Goal: Navigation & Orientation: Find specific page/section

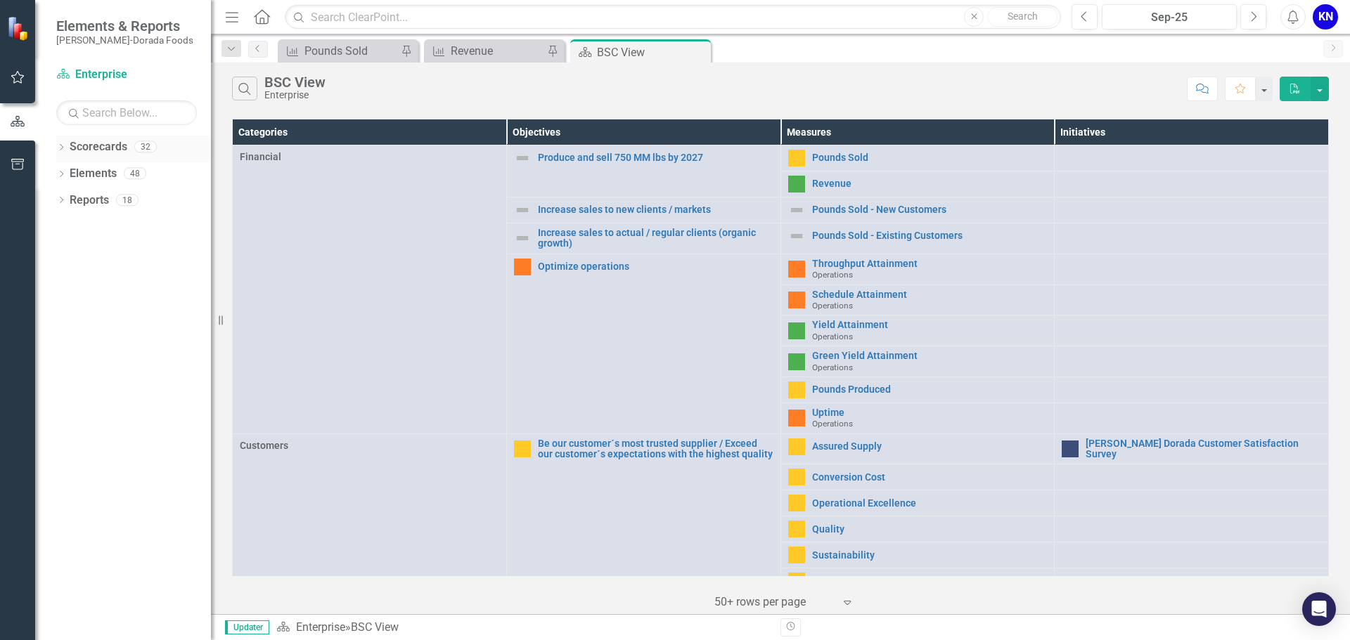
click at [60, 146] on icon "Dropdown" at bounding box center [61, 149] width 10 height 8
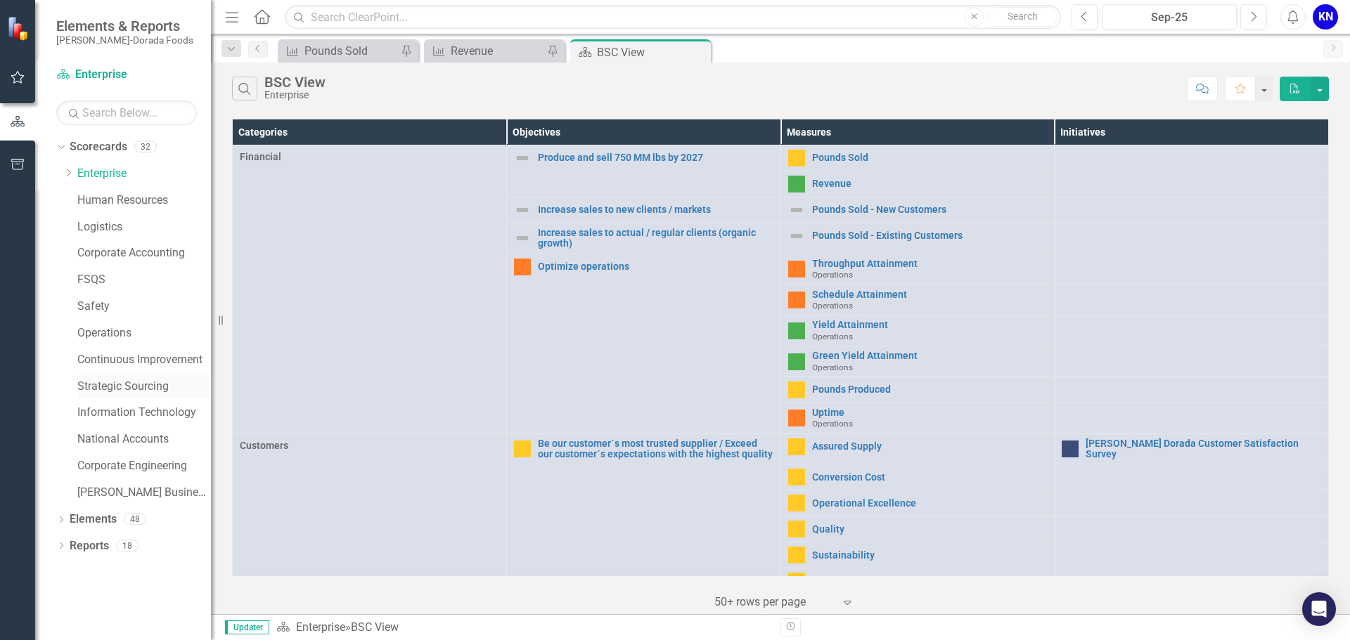
click at [115, 388] on link "Strategic Sourcing" at bounding box center [144, 387] width 134 height 16
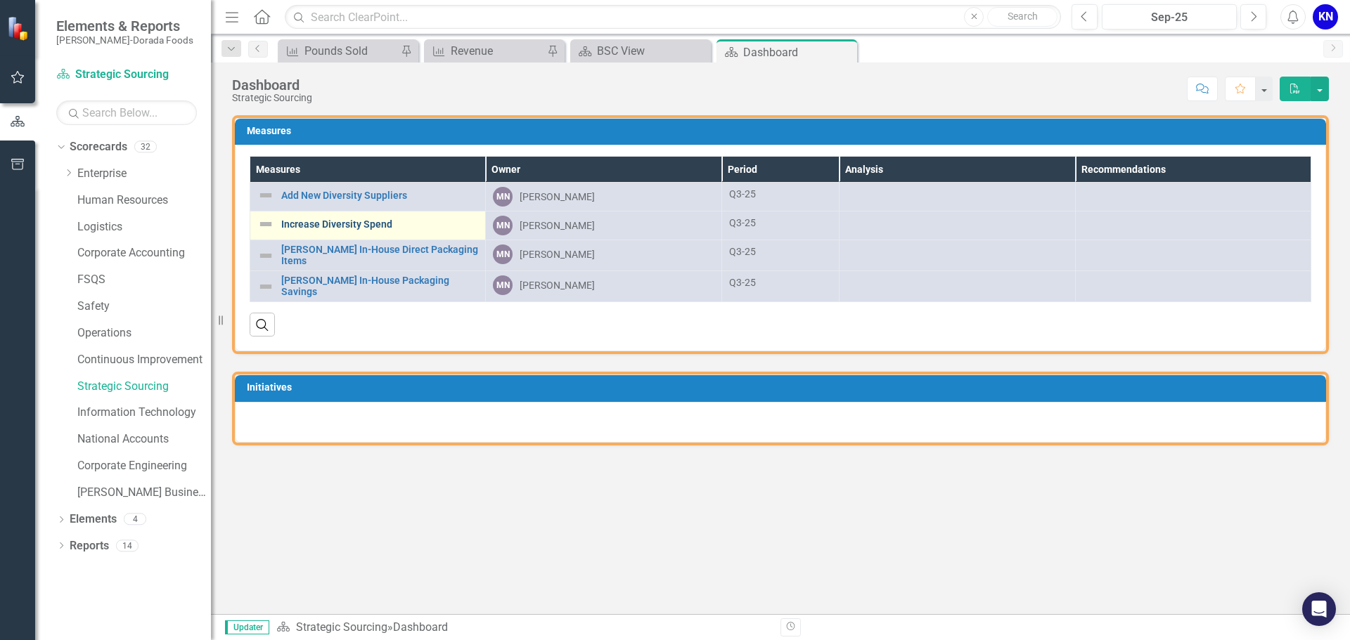
click at [335, 230] on link "Increase Diversity Spend" at bounding box center [379, 224] width 197 height 11
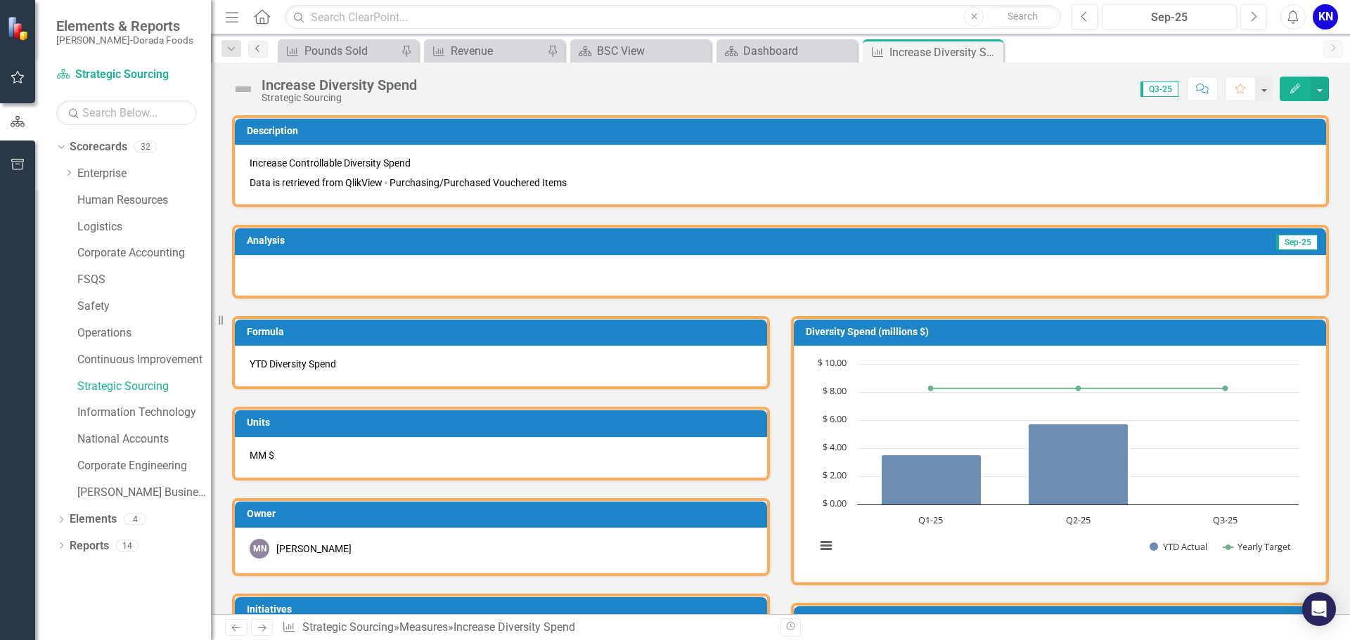
click at [254, 47] on icon "Previous" at bounding box center [257, 48] width 11 height 8
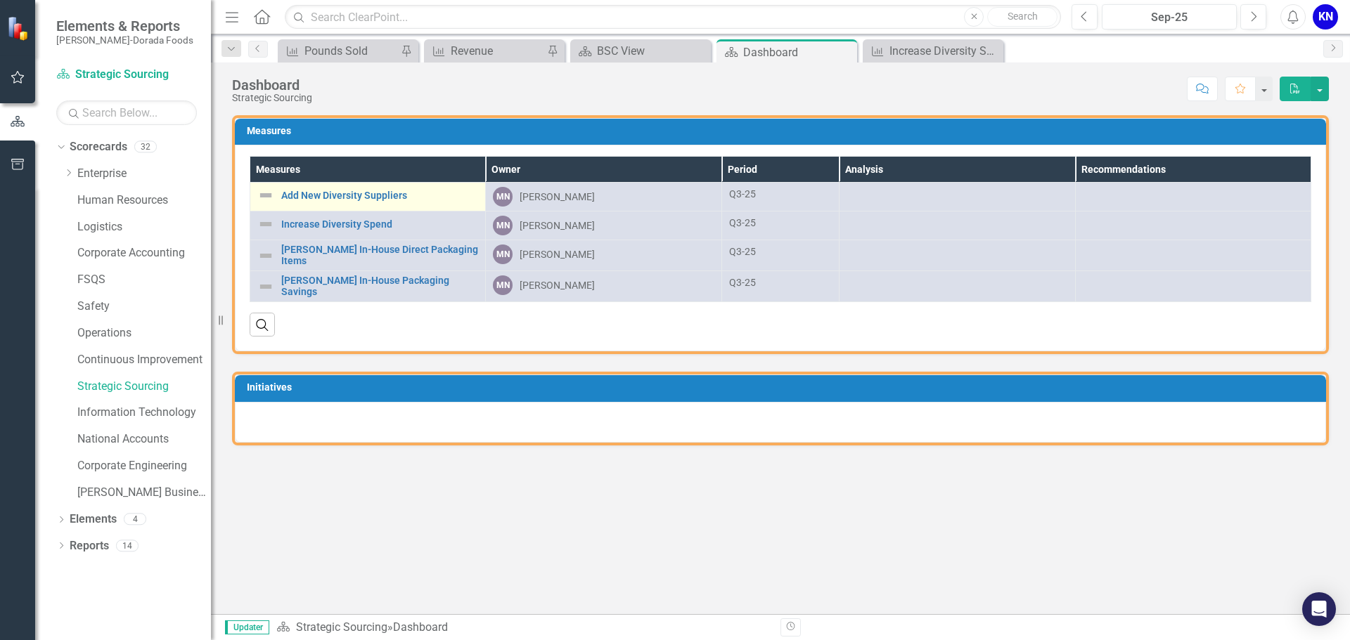
click at [300, 204] on div "Add New Diversity Suppliers" at bounding box center [367, 195] width 221 height 17
click at [266, 193] on img at bounding box center [265, 195] width 17 height 17
click at [264, 193] on img at bounding box center [265, 195] width 17 height 17
click at [292, 193] on link "Add New Diversity Suppliers" at bounding box center [379, 196] width 197 height 11
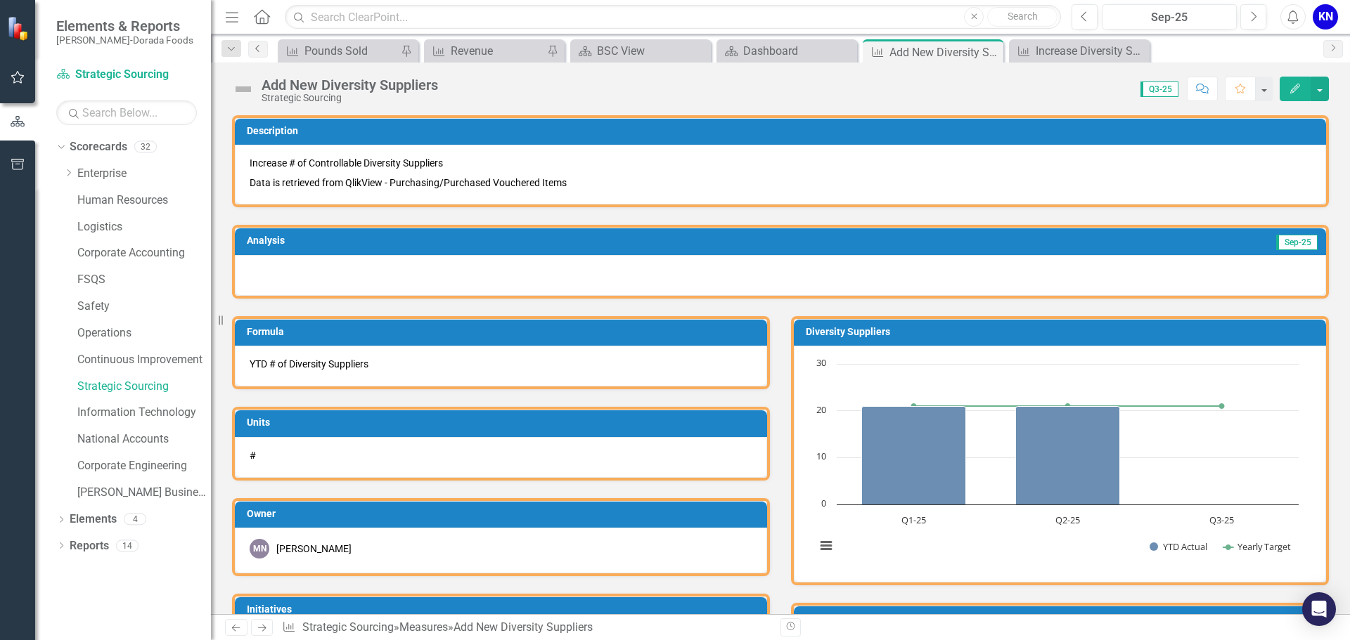
click at [261, 53] on link "Previous" at bounding box center [258, 49] width 20 height 17
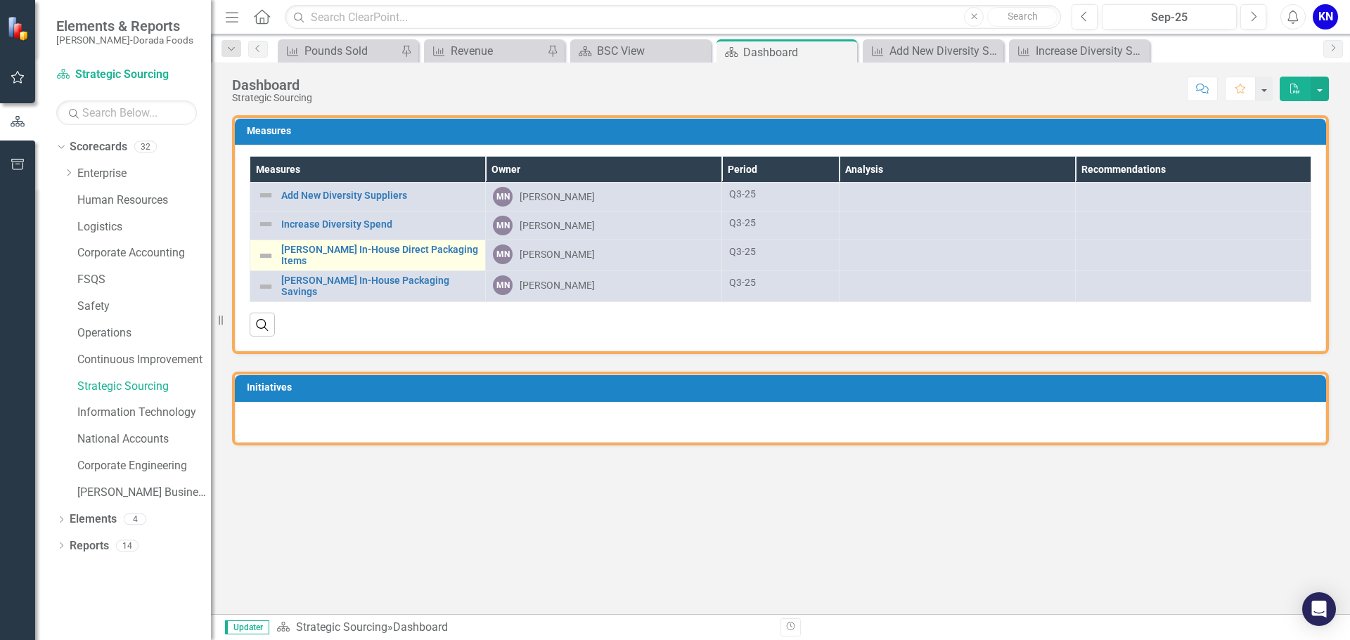
click at [263, 252] on img at bounding box center [265, 255] width 17 height 17
click at [287, 251] on link "[PERSON_NAME] In-House Direct Packaging Items" at bounding box center [379, 256] width 197 height 22
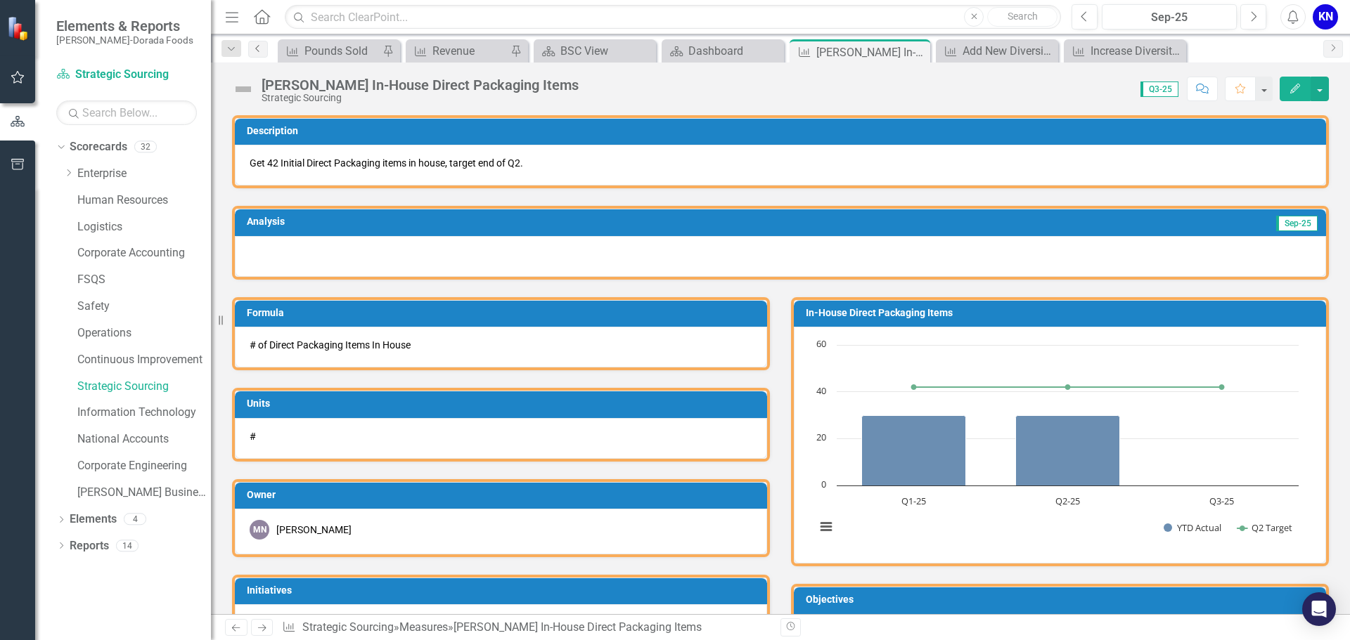
click at [259, 52] on icon "Previous" at bounding box center [257, 48] width 11 height 8
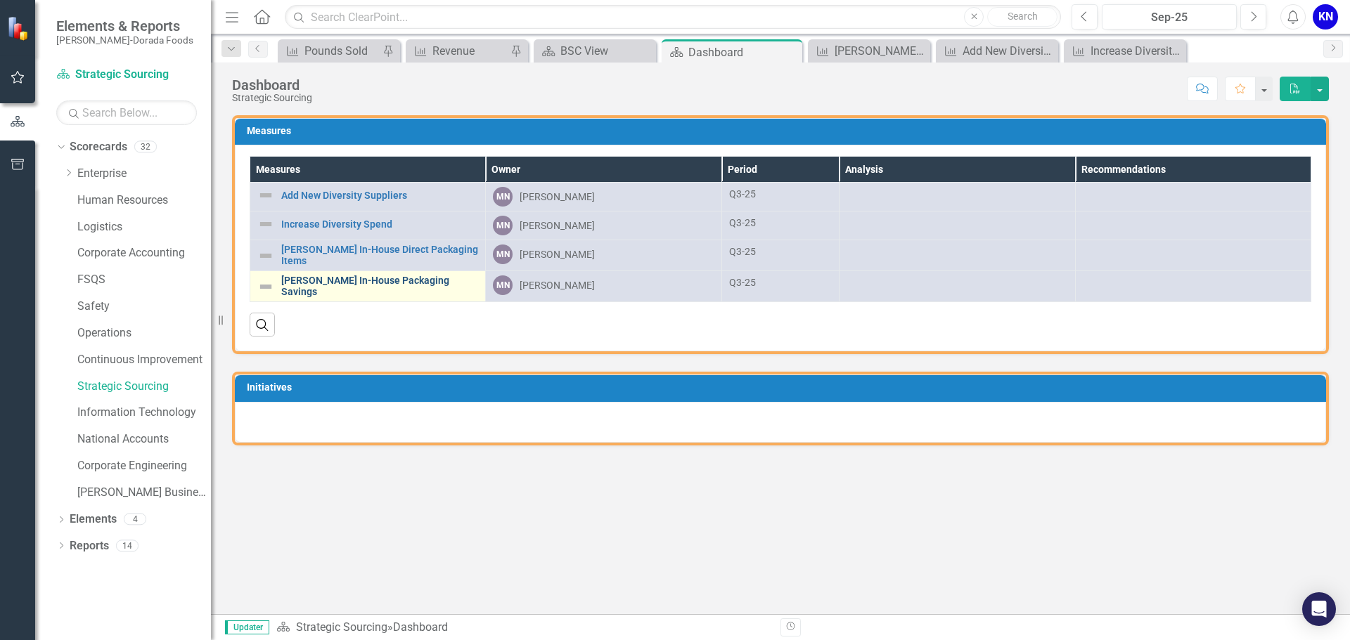
click at [384, 283] on link "[PERSON_NAME] In-House Packaging Savings" at bounding box center [379, 287] width 197 height 22
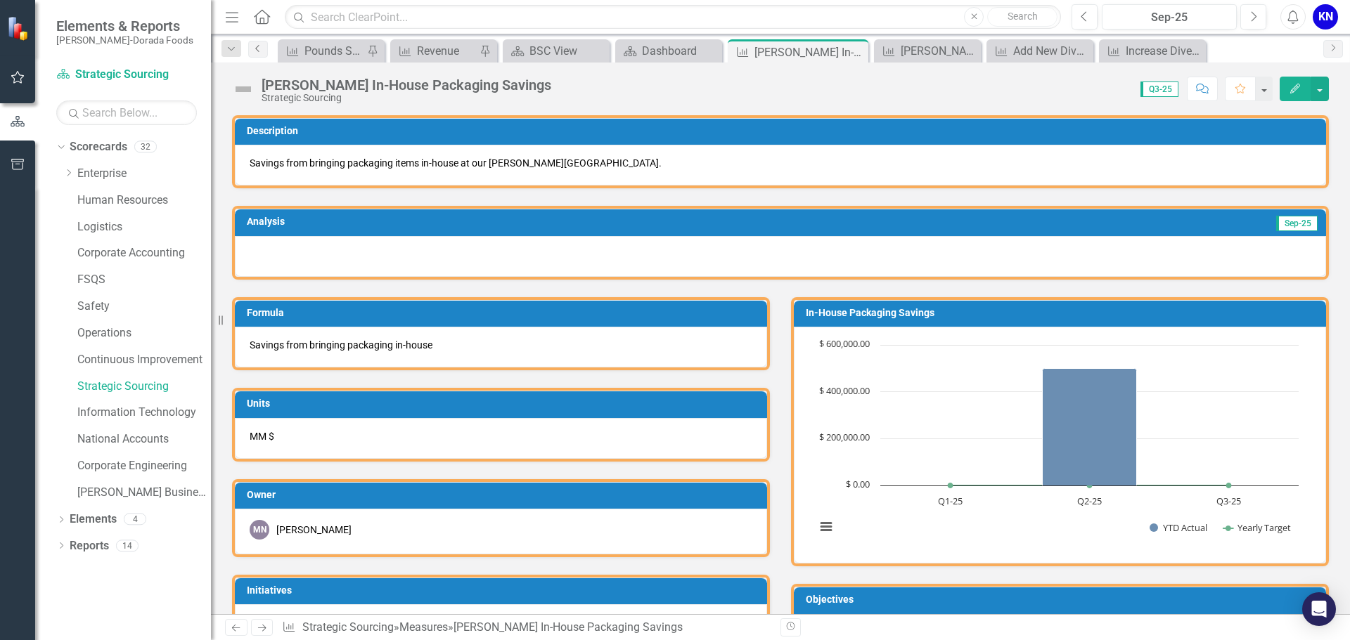
click at [263, 56] on link "Previous" at bounding box center [258, 49] width 20 height 17
